Goal: Use online tool/utility: Utilize a website feature to perform a specific function

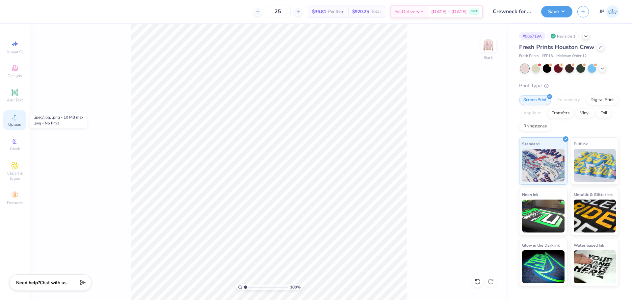
click at [16, 124] on span "Upload" at bounding box center [14, 124] width 13 height 5
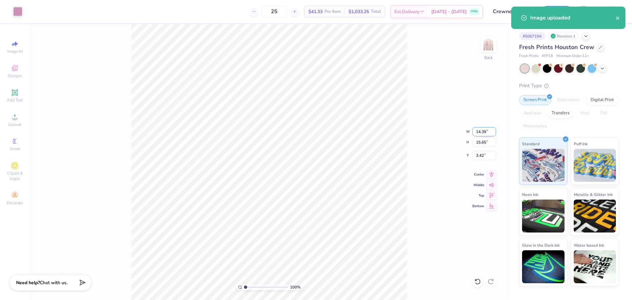
click at [486, 132] on input "14.39" at bounding box center [484, 131] width 24 height 9
click at [485, 132] on input "14.39" at bounding box center [484, 131] width 24 height 9
click at [482, 132] on input "14.39" at bounding box center [484, 131] width 24 height 9
type input "3.50"
type input "3.80"
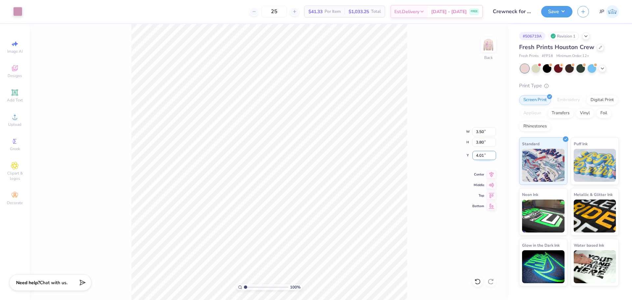
click at [482, 152] on input "4.01" at bounding box center [484, 155] width 24 height 9
type input "3.00"
click at [477, 131] on input "3.50" at bounding box center [484, 131] width 24 height 9
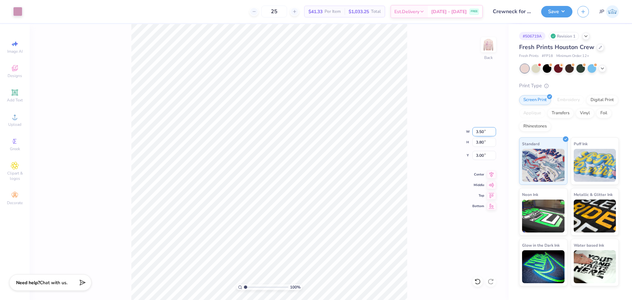
click at [477, 131] on input "3.50" at bounding box center [484, 131] width 24 height 9
type input "3.00"
type input "3.26"
click at [478, 156] on input "3.27" at bounding box center [484, 155] width 24 height 9
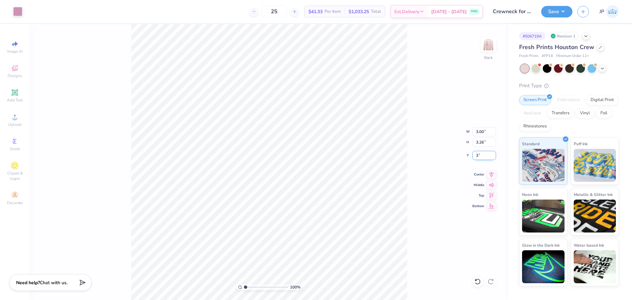
type input "3.00"
click at [484, 145] on input "3.26" at bounding box center [484, 142] width 24 height 9
type input "2.5"
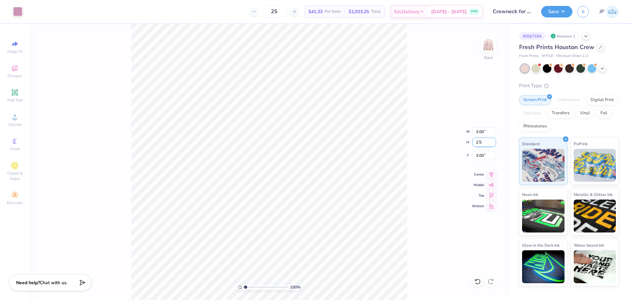
type input "2.30"
type input "2.50"
click at [475, 153] on input "3.38" at bounding box center [484, 155] width 24 height 9
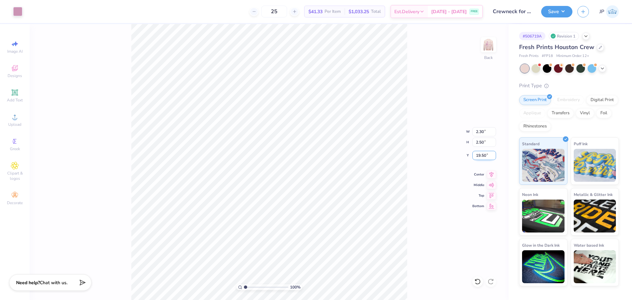
click at [475, 153] on input "19.50" at bounding box center [484, 155] width 24 height 9
type input "3.00"
click at [489, 47] on img at bounding box center [488, 45] width 26 height 26
click at [126, 265] on div "100 % Front" at bounding box center [269, 162] width 479 height 276
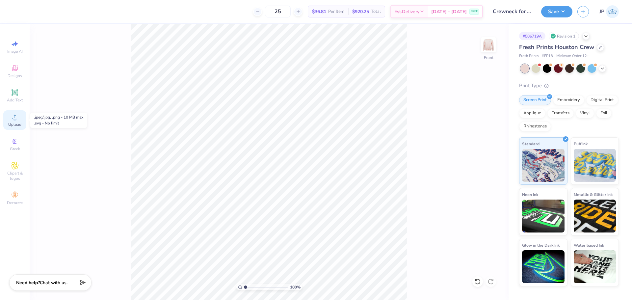
click at [19, 116] on div "Upload" at bounding box center [14, 119] width 23 height 19
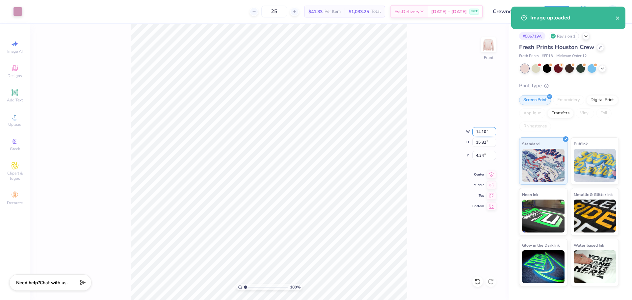
click at [473, 132] on input "14.10" at bounding box center [484, 131] width 24 height 9
type input "12.00"
type input "13.46"
click at [486, 156] on input "5.52" at bounding box center [484, 155] width 24 height 9
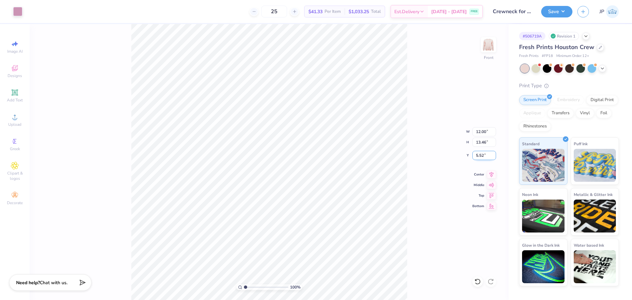
click at [486, 156] on input "5.52" at bounding box center [484, 155] width 24 height 9
type input "3.00"
click at [565, 15] on button "Save" at bounding box center [556, 11] width 31 height 12
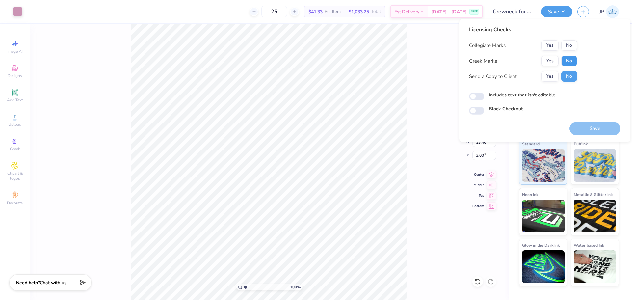
click at [568, 61] on button "No" at bounding box center [569, 61] width 16 height 11
click at [568, 46] on button "No" at bounding box center [569, 45] width 16 height 11
click at [600, 127] on button "Save" at bounding box center [594, 128] width 51 height 13
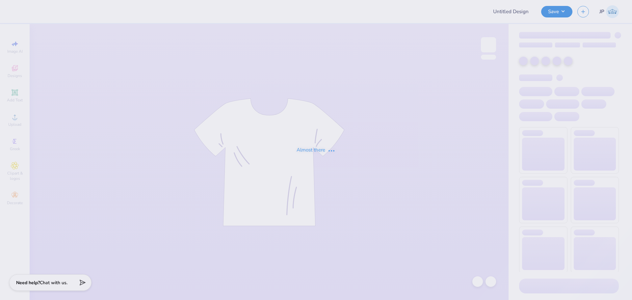
type input "Oswego Swim & Dive"
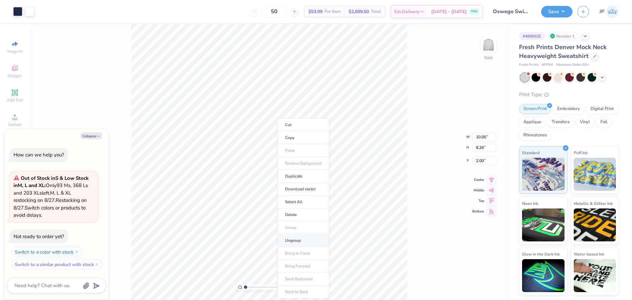
click at [295, 238] on li "Ungroup" at bounding box center [303, 240] width 52 height 13
click at [16, 73] on span "Designs" at bounding box center [15, 75] width 14 height 5
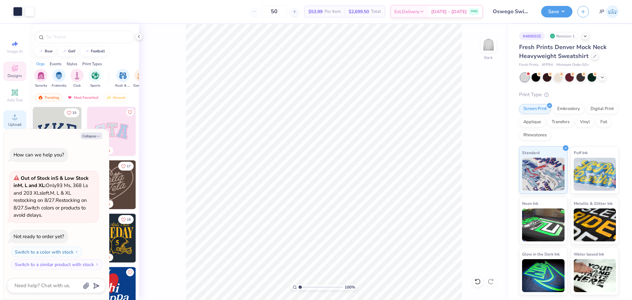
click at [16, 121] on div "Upload" at bounding box center [14, 119] width 23 height 19
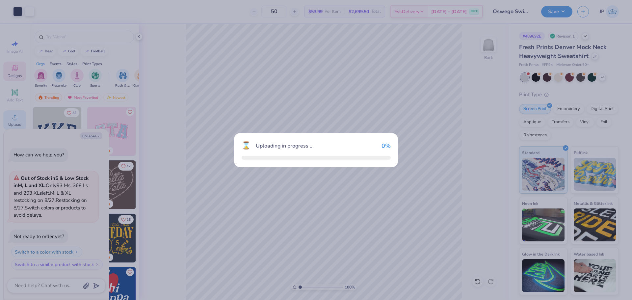
type textarea "x"
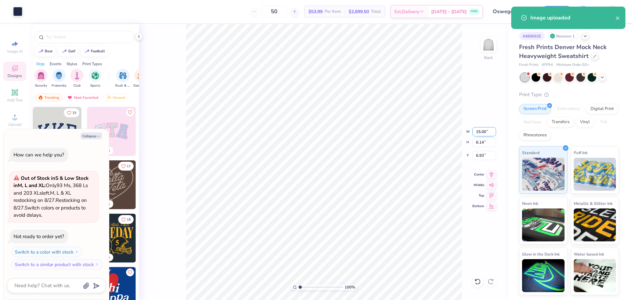
click at [485, 129] on input "15.00" at bounding box center [484, 131] width 24 height 9
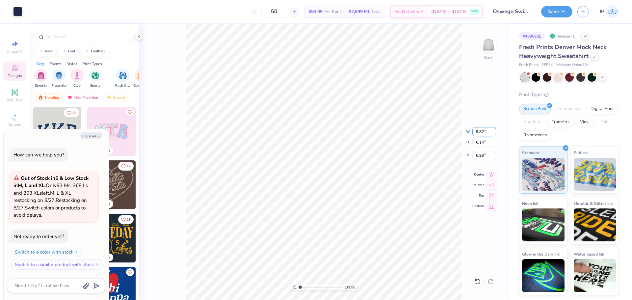
type input "9.82"
type textarea "x"
type input "4.02"
type input "7.99"
type textarea "x"
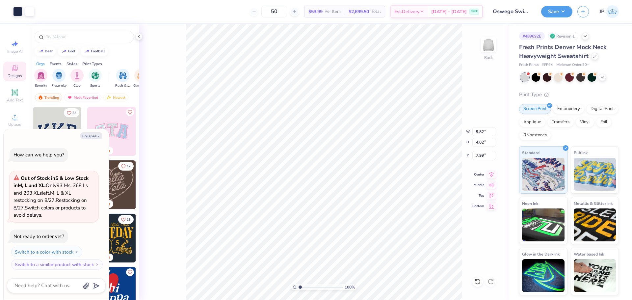
type input "4.67"
type textarea "x"
type input "7.99"
type textarea "x"
type input "4.55"
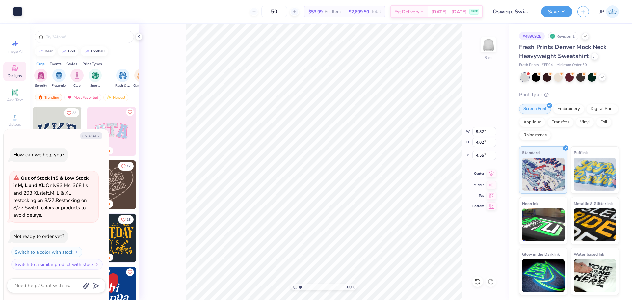
click at [492, 173] on icon at bounding box center [491, 173] width 9 height 8
type textarea "x"
type input "2.3"
click at [306, 286] on input "range" at bounding box center [321, 287] width 44 height 6
type textarea "x"
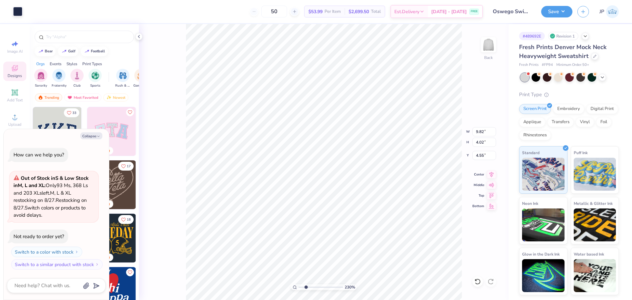
type input "9.78"
type input "4.00"
type input "4.57"
type textarea "x"
type input "9.67"
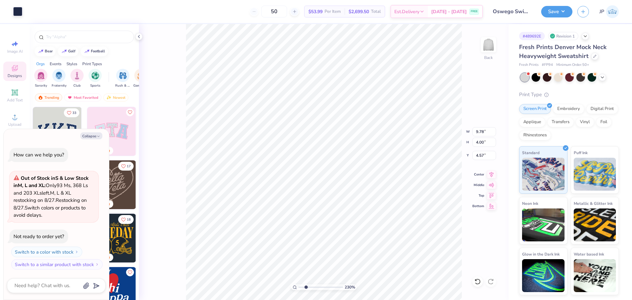
type input "3.96"
click at [490, 172] on icon at bounding box center [491, 173] width 9 height 8
click at [183, 21] on div "Art colors 50 $53.99 Per Item $2,699.50 Total Est. Delivery [DATE] - [DATE] FRE…" at bounding box center [316, 150] width 632 height 300
click at [403, 202] on li "Group" at bounding box center [413, 202] width 52 height 13
click at [175, 51] on div "230 % Back W 10.00 10.00 " H 8.26 8.26 " Y 2.00 2.00 " Center Middle Top Bottom" at bounding box center [324, 162] width 370 height 276
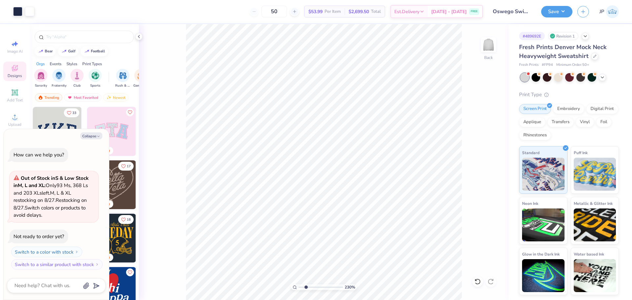
type textarea "x"
drag, startPoint x: 305, startPoint y: 286, endPoint x: 280, endPoint y: 280, distance: 25.4
type input "1"
click at [299, 284] on input "range" at bounding box center [321, 287] width 44 height 6
click at [552, 8] on button "Save" at bounding box center [556, 11] width 31 height 12
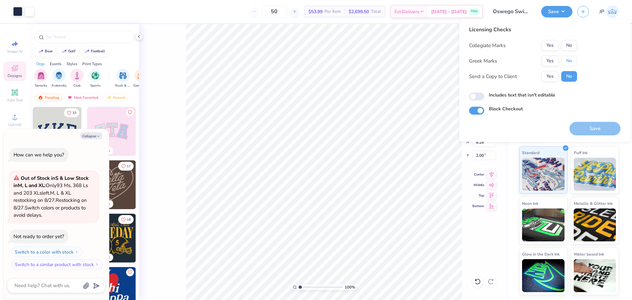
drag, startPoint x: 571, startPoint y: 61, endPoint x: 569, endPoint y: 51, distance: 10.0
click at [570, 61] on button "No" at bounding box center [569, 61] width 16 height 11
click at [568, 46] on button "No" at bounding box center [569, 45] width 16 height 11
click at [589, 127] on button "Save" at bounding box center [594, 128] width 51 height 13
type textarea "x"
